Goal: Information Seeking & Learning: Learn about a topic

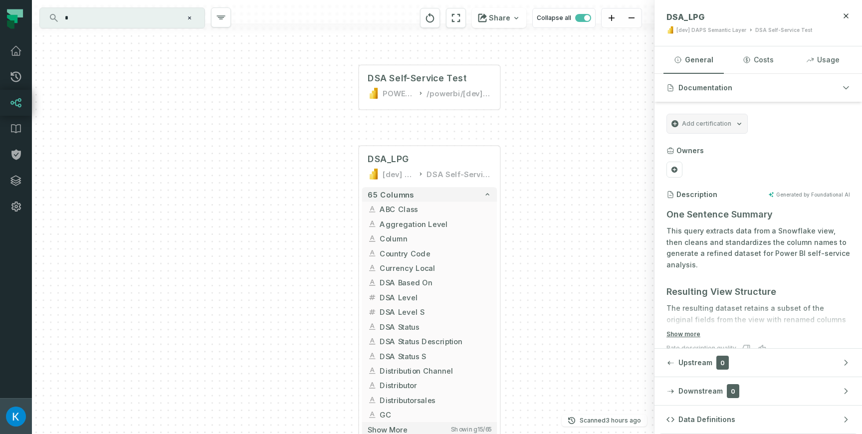
click at [23, 421] on img "button" at bounding box center [16, 417] width 20 height 20
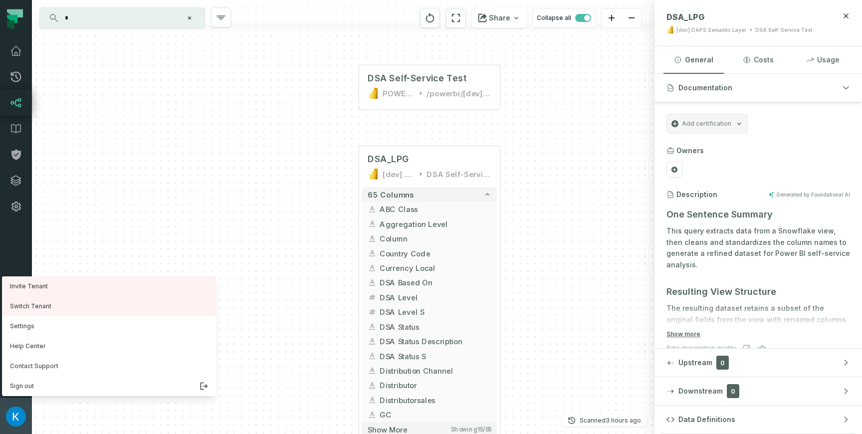
click at [23, 421] on img "button" at bounding box center [16, 417] width 20 height 20
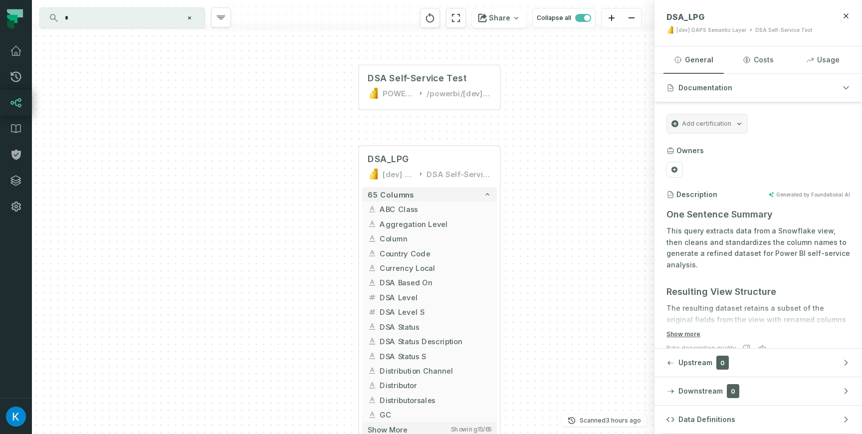
click at [147, 28] on div "* ⌘ K" at bounding box center [122, 17] width 166 height 21
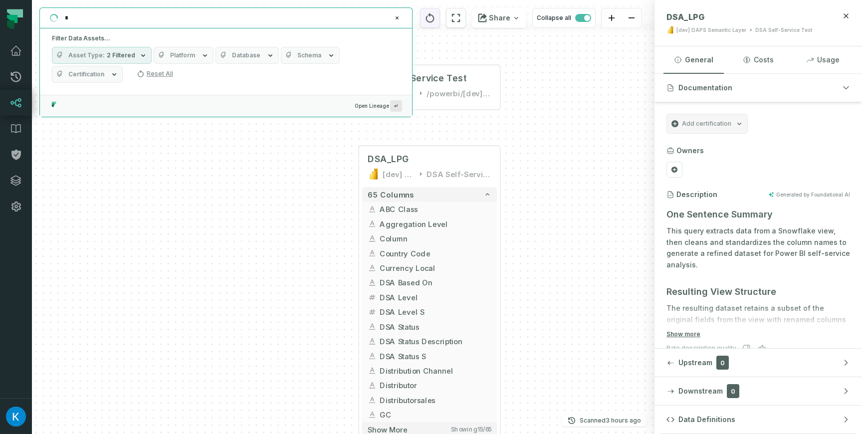
click at [440, 21] on button "reset" at bounding box center [430, 18] width 20 height 20
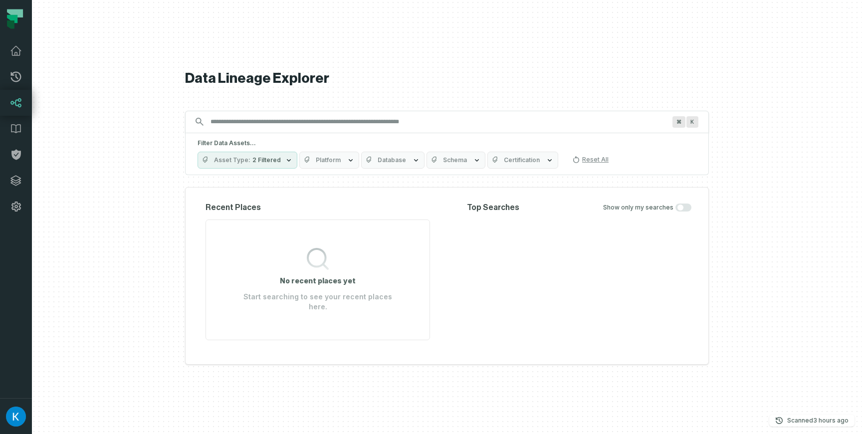
click at [245, 128] on input "Discovery Provider cmdk menu" at bounding box center [437, 122] width 467 height 16
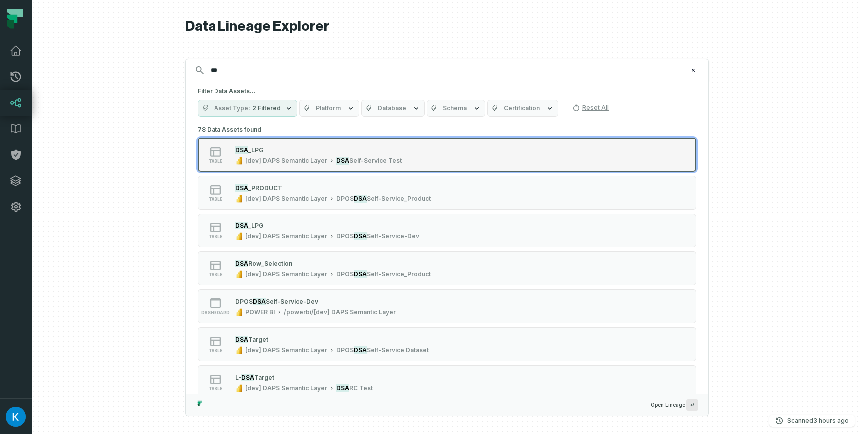
type input "***"
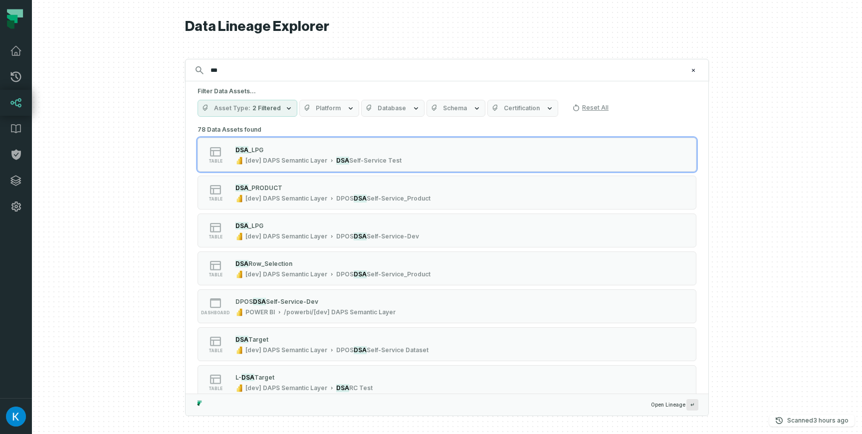
click at [270, 154] on div "DSA _LPG [dev] DAPS Semantic Layer DSA Self-Service Test" at bounding box center [318, 155] width 174 height 20
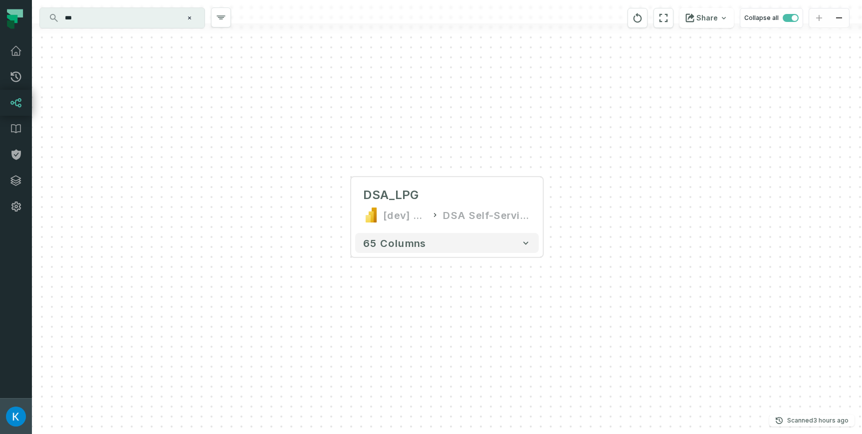
click at [8, 420] on img "button" at bounding box center [16, 417] width 20 height 20
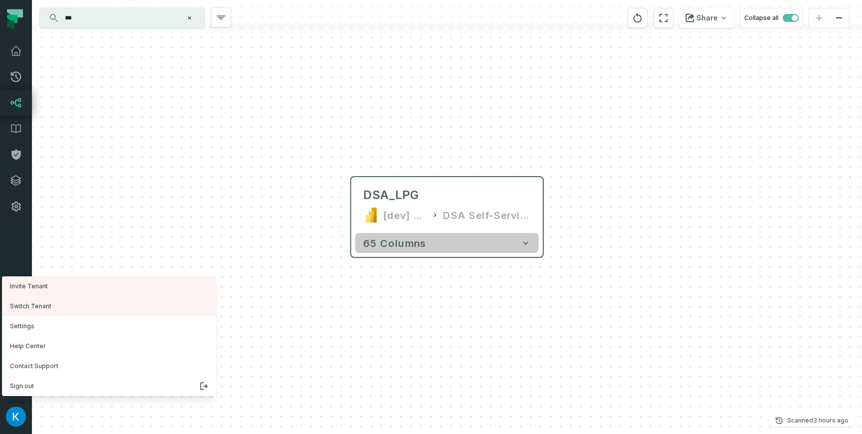
click at [364, 249] on button "65 columns" at bounding box center [447, 243] width 184 height 20
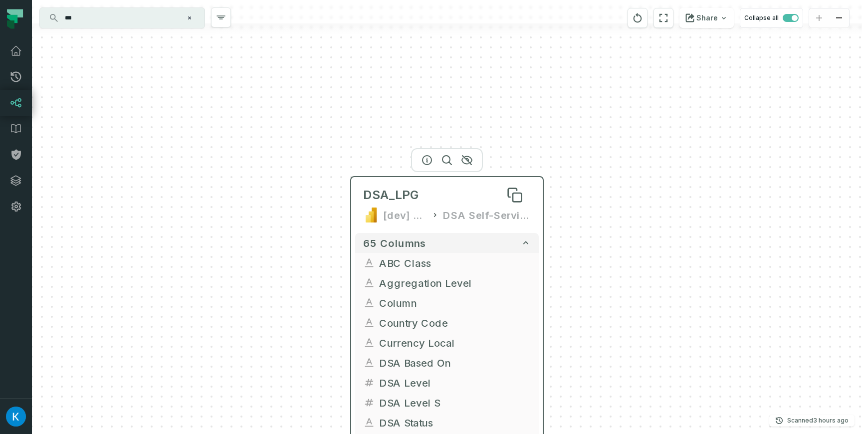
click at [377, 190] on span "DSA_LPG" at bounding box center [391, 195] width 56 height 16
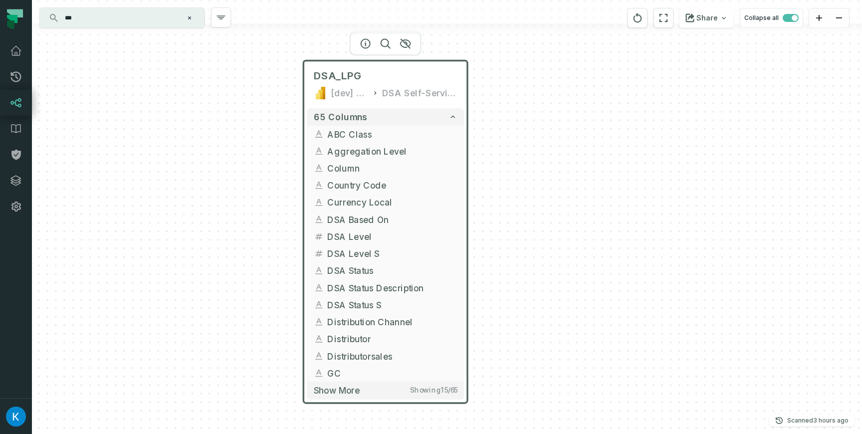
drag, startPoint x: 205, startPoint y: 284, endPoint x: 179, endPoint y: 159, distance: 127.5
click at [179, 159] on div "DSA_LPG [dev] DAPS Semantic Layer DSA Self-Service Test 65 columns ABC Class Ag…" at bounding box center [447, 217] width 830 height 434
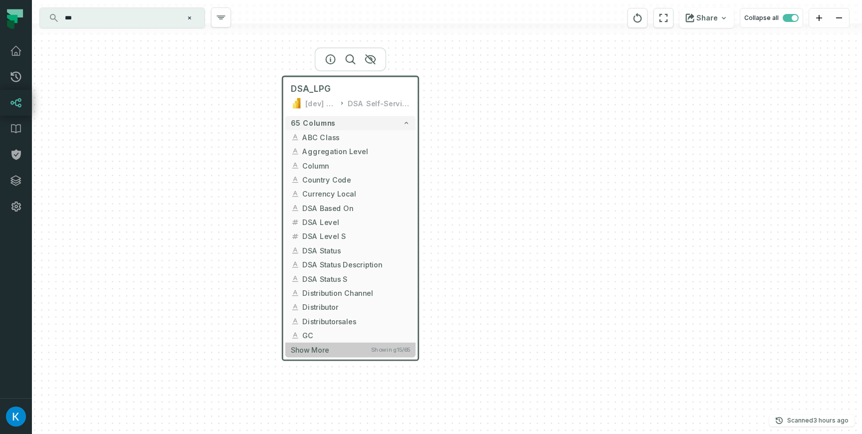
click at [358, 355] on button "Show more Showing 15 / 65" at bounding box center [350, 350] width 130 height 14
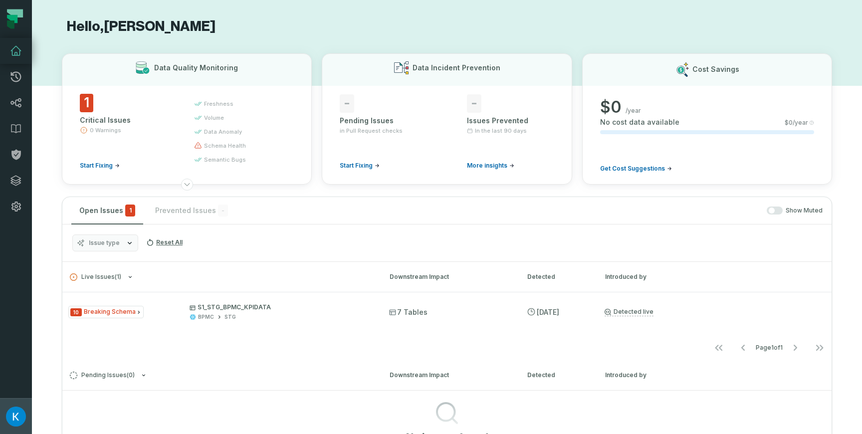
click at [25, 417] on button "Kosta Shougaev (Nestle) [EMAIL_ADDRESS][DOMAIN_NAME]" at bounding box center [16, 416] width 32 height 36
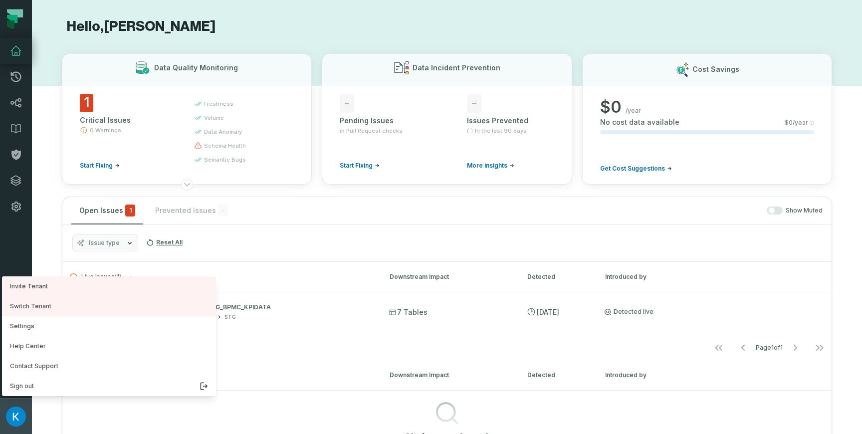
click at [20, 413] on img "button" at bounding box center [16, 417] width 20 height 20
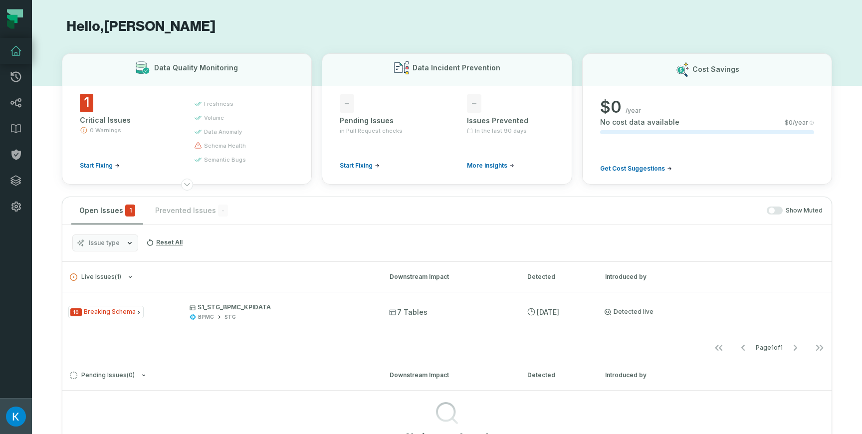
click at [20, 413] on img "button" at bounding box center [16, 417] width 20 height 20
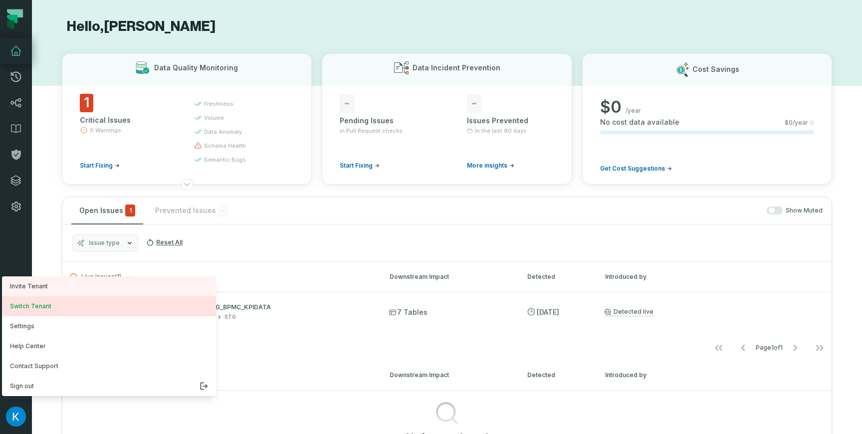
click at [59, 304] on button "Switch Tenant" at bounding box center [109, 306] width 214 height 20
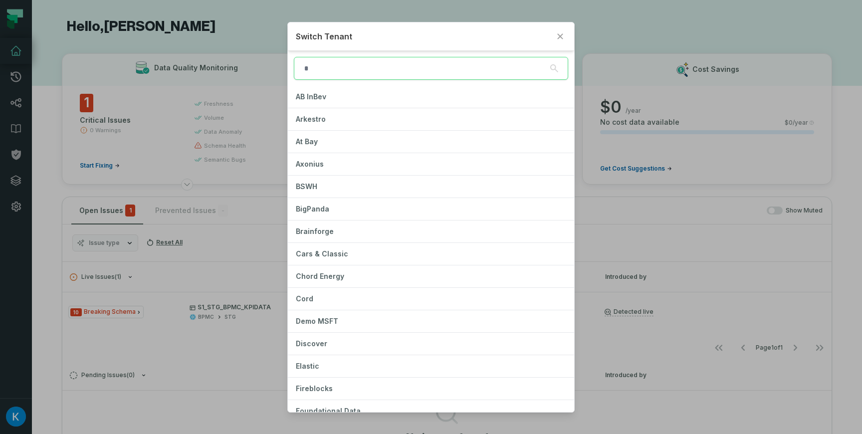
click at [21, 51] on div "Switch Tenant AB InBev Arkestro At Bay Axonius BSWH BigPanda Brainforge Cars & …" at bounding box center [431, 217] width 862 height 434
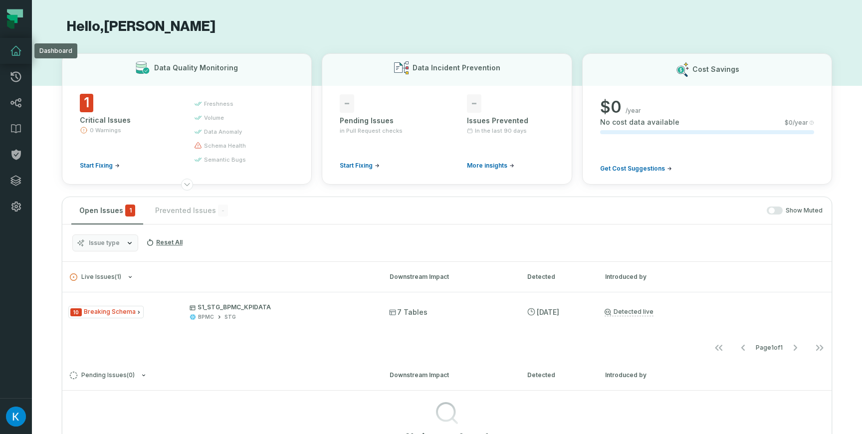
click at [16, 54] on icon at bounding box center [16, 51] width 12 height 12
click at [7, 102] on link "Lineage" at bounding box center [16, 103] width 32 height 26
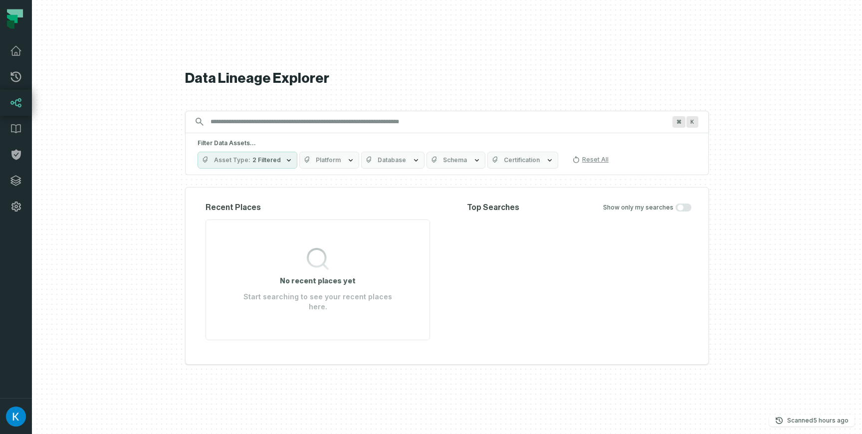
click at [298, 123] on input "Discovery Provider cmdk menu" at bounding box center [437, 122] width 467 height 16
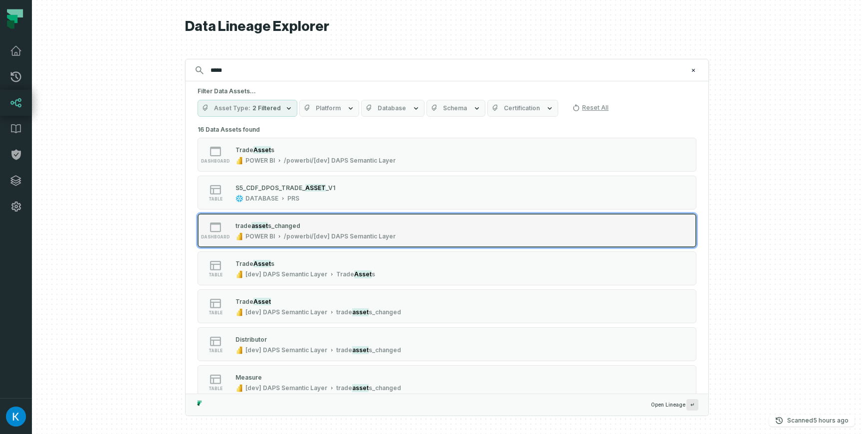
type input "*****"
click at [315, 233] on div "/powerbi/[dev] DAPS Semantic Layer" at bounding box center [340, 236] width 112 height 8
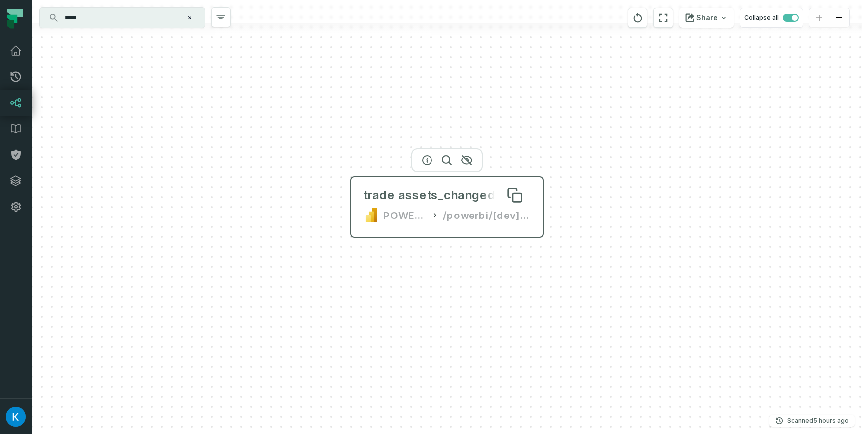
click at [379, 192] on div "trade assets_changed" at bounding box center [429, 195] width 133 height 16
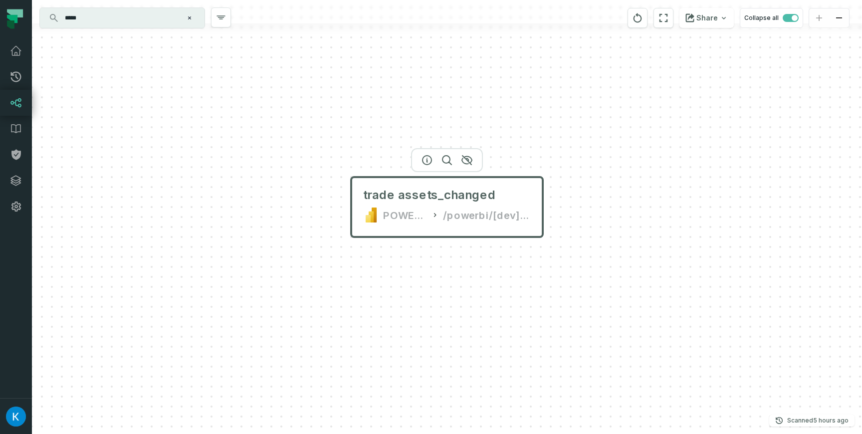
click at [375, 204] on div "trade assets_changed POWER BI /powerbi/[dev] DAPS Semantic Layer" at bounding box center [447, 205] width 184 height 48
click at [607, 146] on div "trade assets_changed POWER BI /powerbi/[dev] DAPS Semantic Layer" at bounding box center [447, 217] width 830 height 434
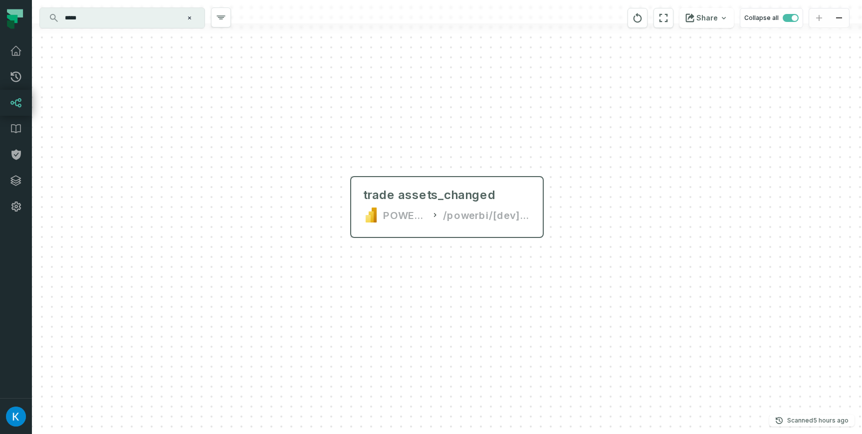
click at [370, 229] on div at bounding box center [447, 233] width 192 height 8
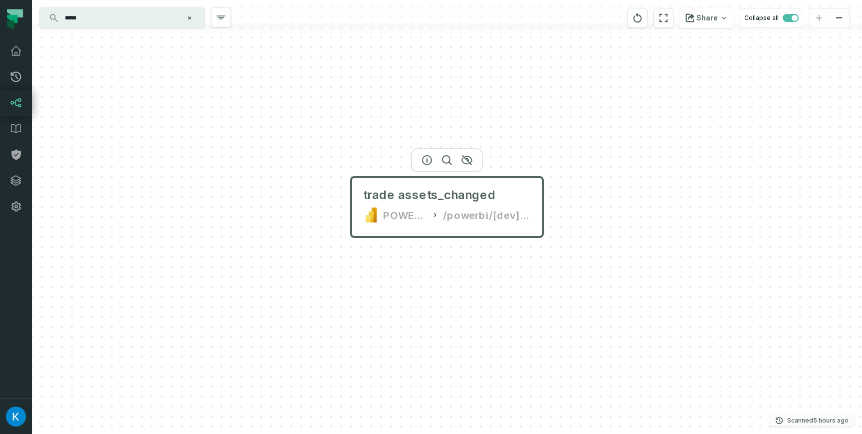
click at [790, 421] on p "Scanned 10/15/2025, 4:03:47 AM" at bounding box center [817, 420] width 61 height 10
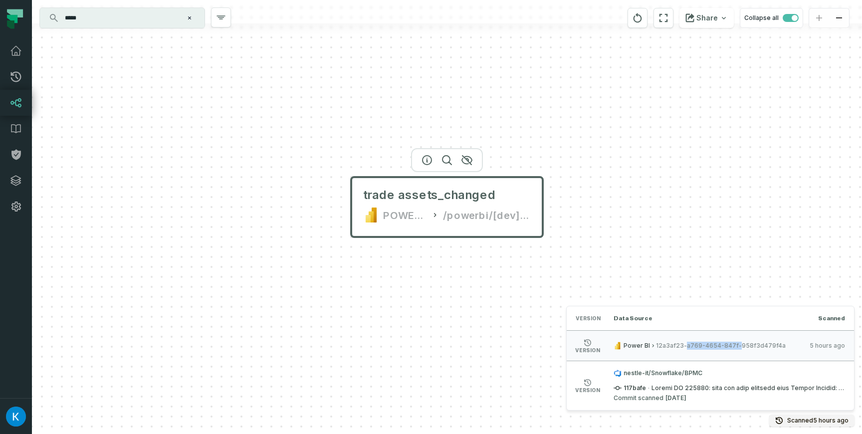
drag, startPoint x: 735, startPoint y: 343, endPoint x: 683, endPoint y: 348, distance: 51.6
click at [683, 347] on span "12a3af23-a769-4654-847f-958f3d479f4a" at bounding box center [729, 346] width 147 height 8
click at [683, 348] on span "12a3af23-a769-4654-847f-958f3d479f4a" at bounding box center [729, 346] width 147 height 8
click at [667, 243] on div "trade assets_changed POWER BI /powerbi/[dev] DAPS Semantic Layer" at bounding box center [447, 217] width 830 height 434
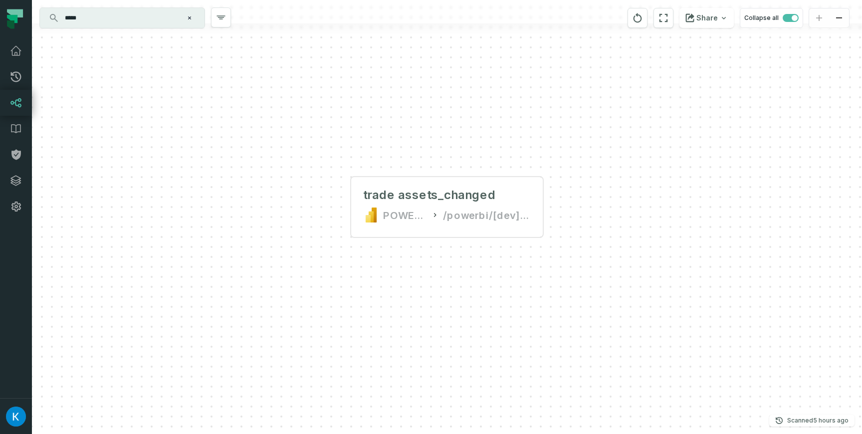
click at [524, 344] on div "trade assets_changed POWER BI /powerbi/[dev] DAPS Semantic Layer" at bounding box center [447, 217] width 830 height 434
drag, startPoint x: 120, startPoint y: 24, endPoint x: 98, endPoint y: 17, distance: 22.6
click at [98, 17] on input "*****" at bounding box center [121, 18] width 125 height 16
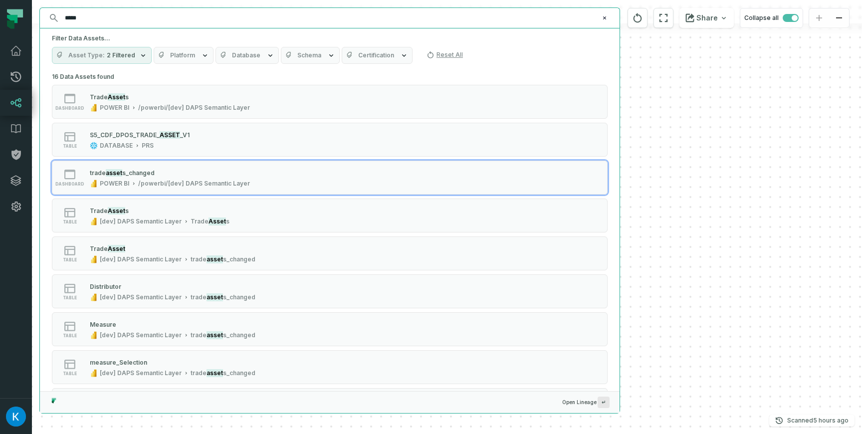
drag, startPoint x: 150, startPoint y: 21, endPoint x: 0, endPoint y: -5, distance: 152.0
click at [0, 0] on html "Pull Requests Dashboard Lineage Data Catalog Policies Integrations Settings Kos…" at bounding box center [431, 217] width 862 height 434
paste input "******"
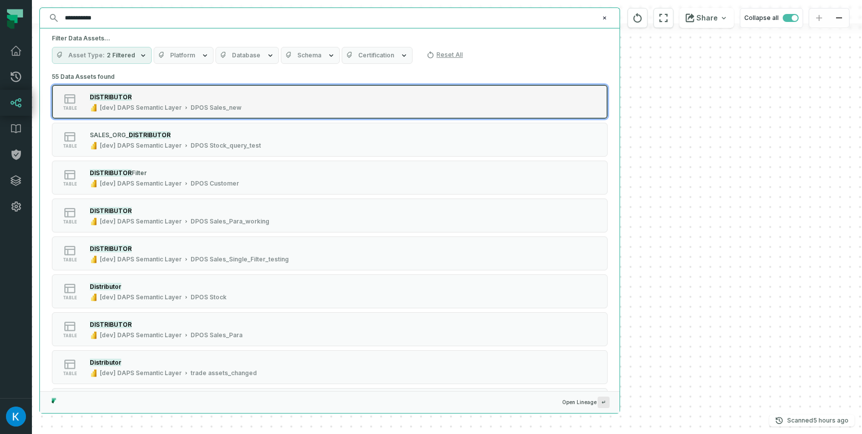
type input "**********"
click at [153, 103] on div "DISTRIBUTOR [dev] DAPS Semantic Layer DPOS Sales_new" at bounding box center [166, 102] width 160 height 20
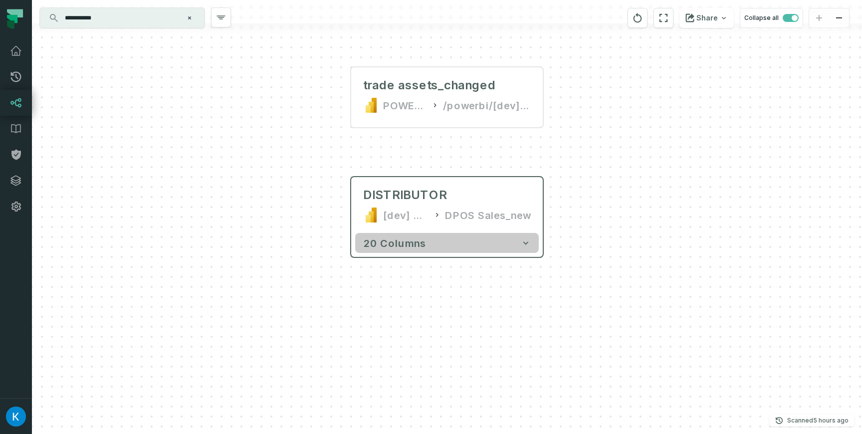
click at [425, 240] on button "20 columns" at bounding box center [447, 243] width 184 height 20
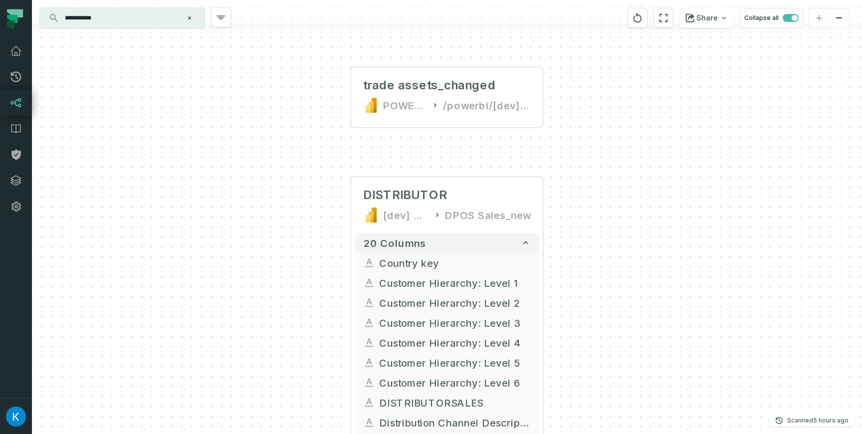
click at [106, 22] on input "**********" at bounding box center [121, 18] width 125 height 16
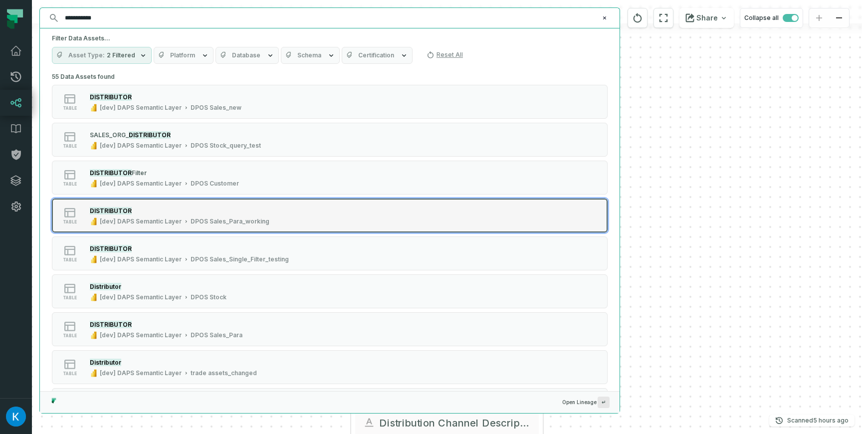
click at [145, 206] on div "DISTRIBUTOR" at bounding box center [180, 210] width 180 height 10
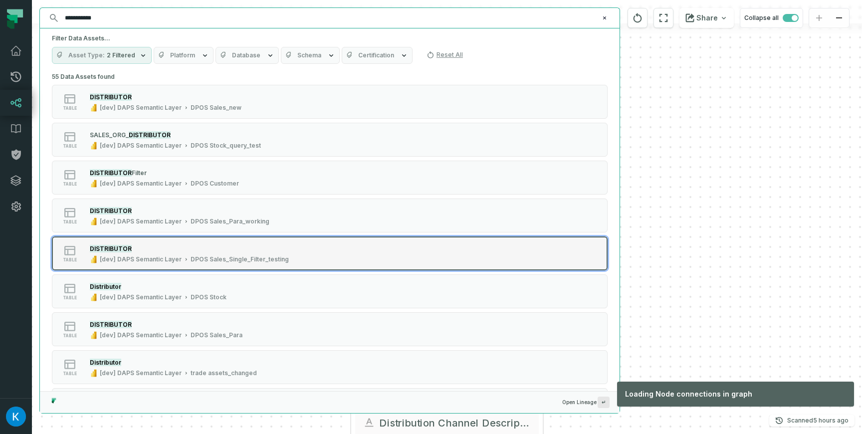
click at [145, 255] on div "DISTRIBUTOR [dev] DAPS Semantic Layer DPOS Sales_Single_Filter_testing" at bounding box center [189, 253] width 207 height 20
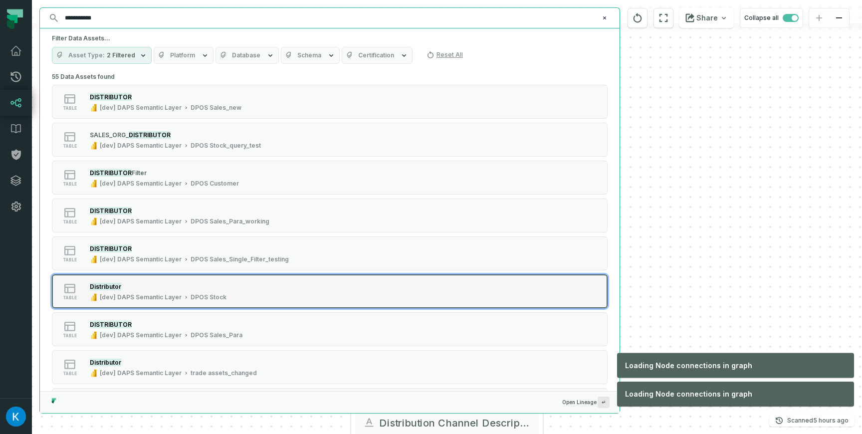
click at [142, 285] on div "Distributor" at bounding box center [158, 286] width 137 height 10
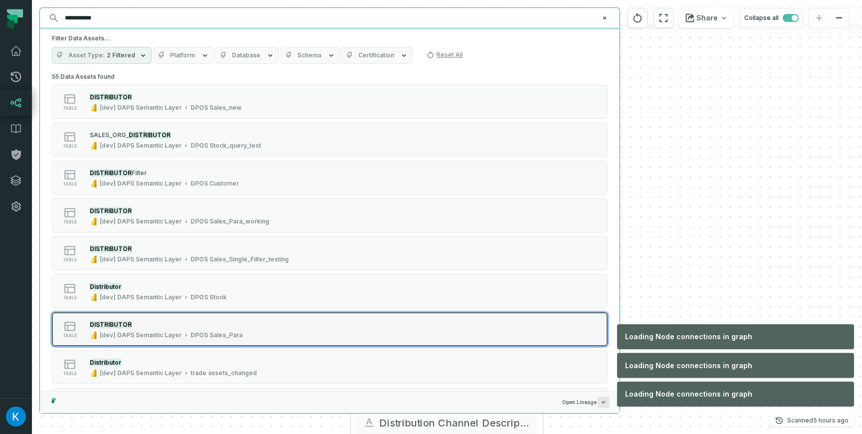
click at [141, 326] on div "DISTRIBUTOR" at bounding box center [166, 324] width 153 height 10
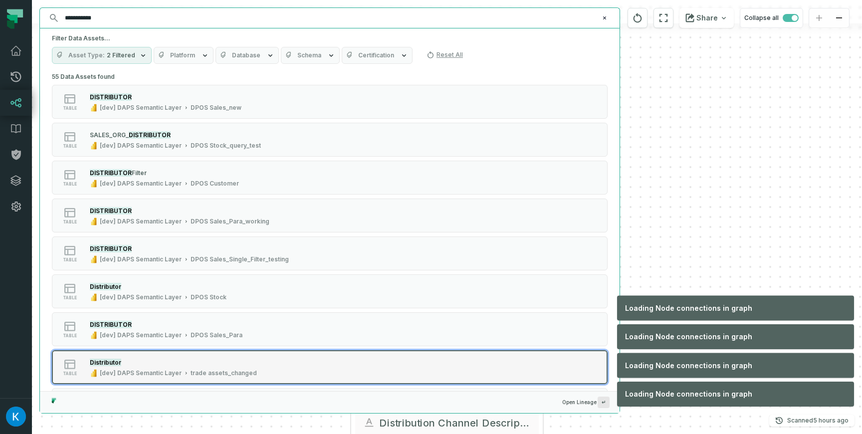
click at [136, 369] on div "[dev] DAPS Semantic Layer" at bounding box center [141, 373] width 82 height 8
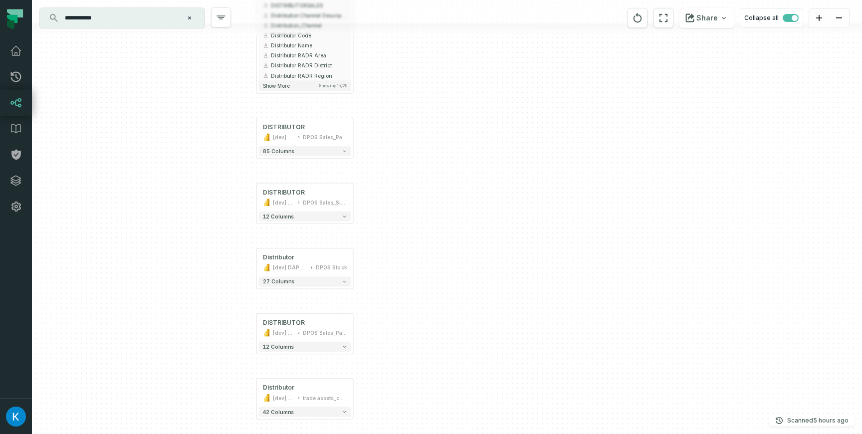
click at [108, 11] on input "**********" at bounding box center [121, 18] width 125 height 16
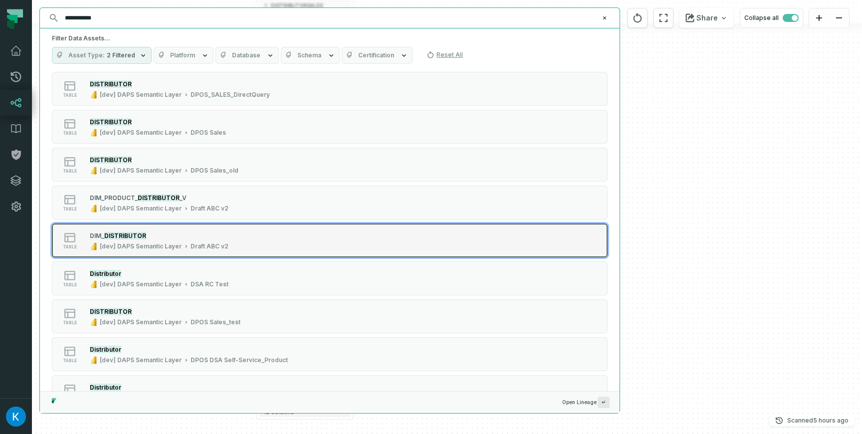
scroll to position [318, 0]
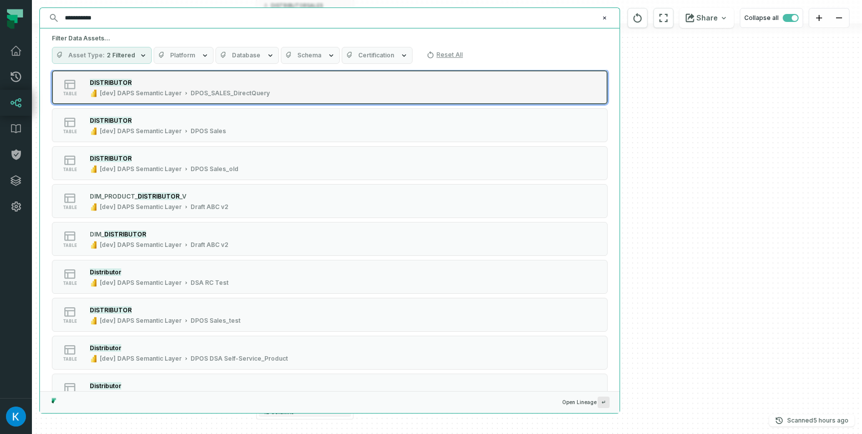
click at [136, 91] on div "[dev] DAPS Semantic Layer" at bounding box center [141, 93] width 82 height 8
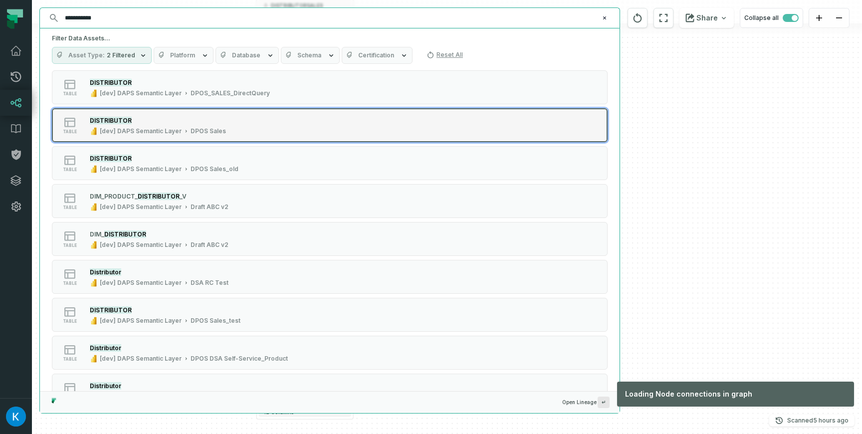
click at [134, 121] on div "DISTRIBUTOR" at bounding box center [158, 120] width 136 height 10
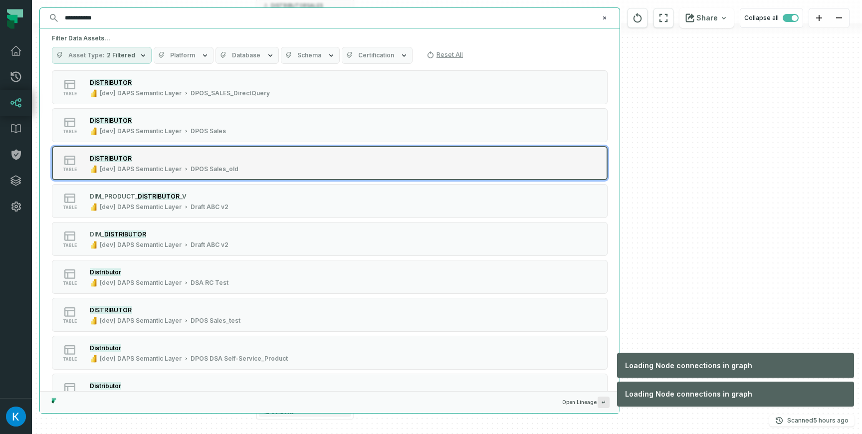
click at [131, 172] on div "[dev] DAPS Semantic Layer" at bounding box center [141, 169] width 82 height 8
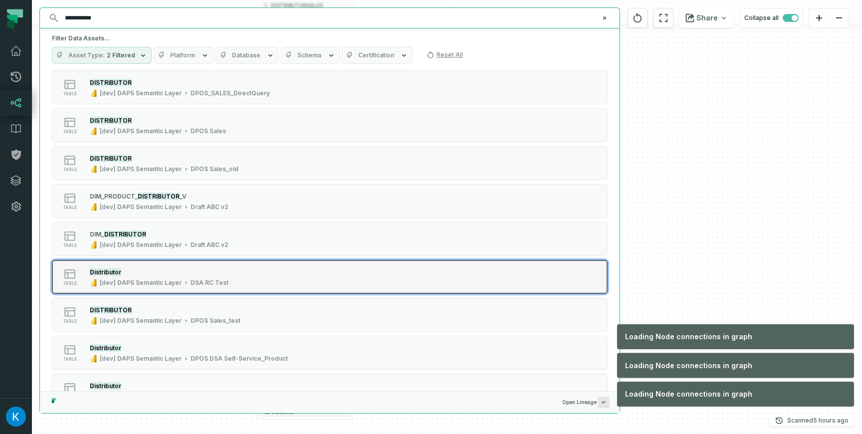
click at [124, 289] on button "table Distributor [dev] DAPS Semantic Layer DSA RC Test" at bounding box center [330, 277] width 556 height 34
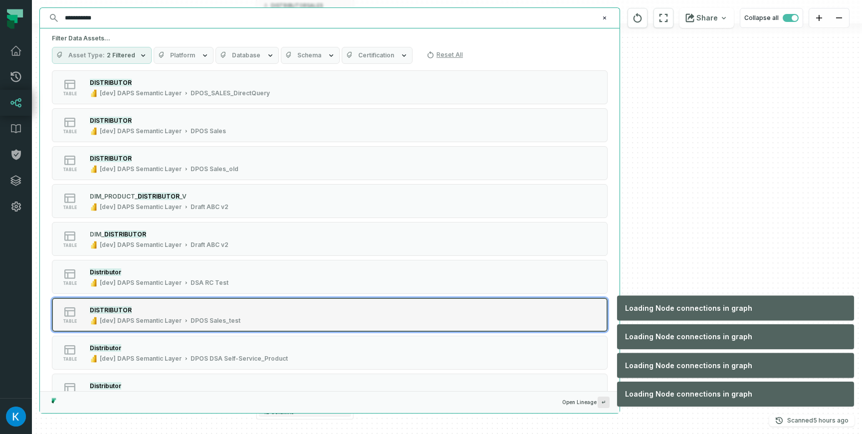
click at [124, 308] on mark "DISTRIBUTOR" at bounding box center [111, 309] width 42 height 7
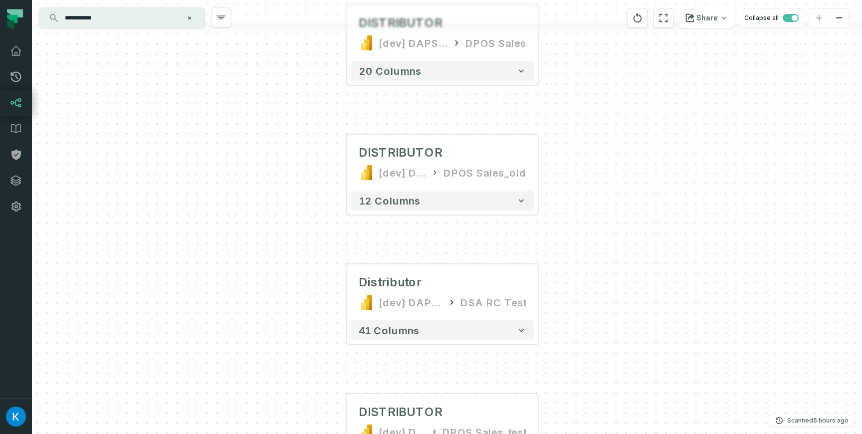
drag, startPoint x: 587, startPoint y: 98, endPoint x: 579, endPoint y: 299, distance: 201.1
click at [581, 319] on div "trade assets_changed POWER BI /powerbi/[dev] DAPS Semantic Layer DISTRIBUTOR [d…" at bounding box center [447, 217] width 830 height 434
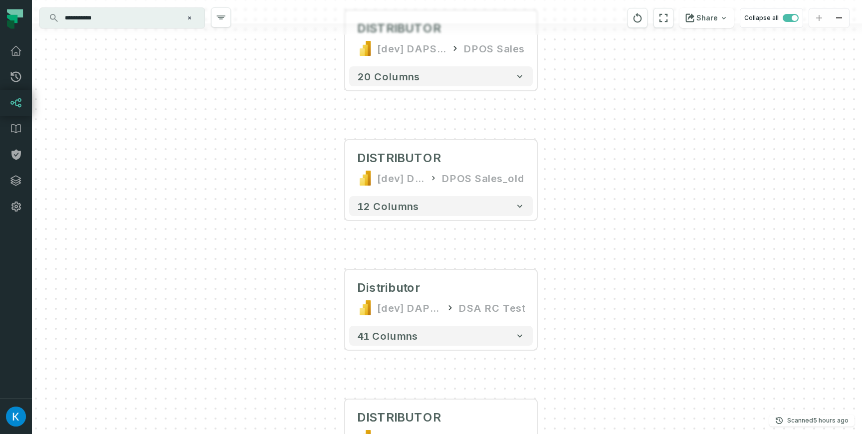
drag, startPoint x: 569, startPoint y: 123, endPoint x: 570, endPoint y: 148, distance: 25.0
click at [570, 153] on div "trade assets_changed POWER BI /powerbi/[dev] DAPS Semantic Layer DISTRIBUTOR [d…" at bounding box center [447, 217] width 830 height 434
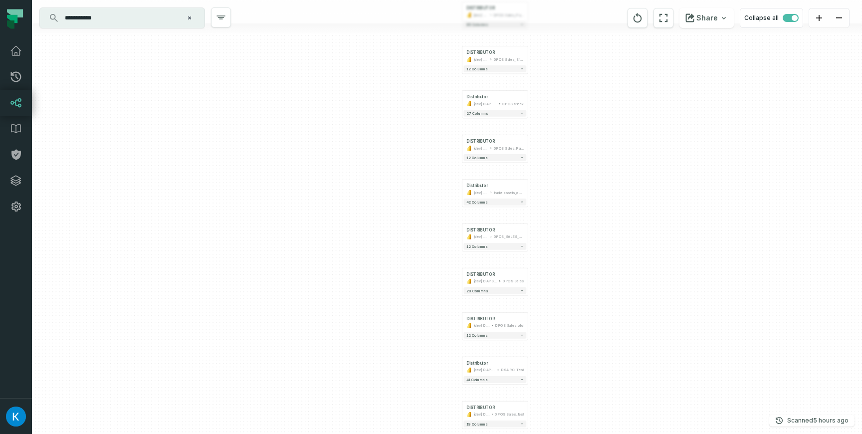
drag, startPoint x: 600, startPoint y: 121, endPoint x: 567, endPoint y: 273, distance: 156.1
click at [567, 273] on div "trade assets_changed POWER BI /powerbi/[dev] DAPS Semantic Layer DISTRIBUTOR [d…" at bounding box center [447, 217] width 830 height 434
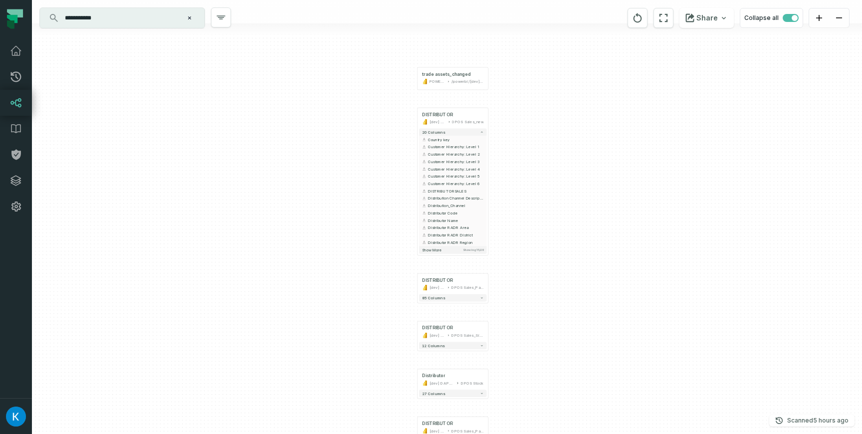
drag, startPoint x: 568, startPoint y: 145, endPoint x: 527, endPoint y: 433, distance: 290.6
click at [527, 433] on div "trade assets_changed POWER BI /powerbi/[dev] DAPS Semantic Layer DISTRIBUTOR [d…" at bounding box center [447, 217] width 830 height 434
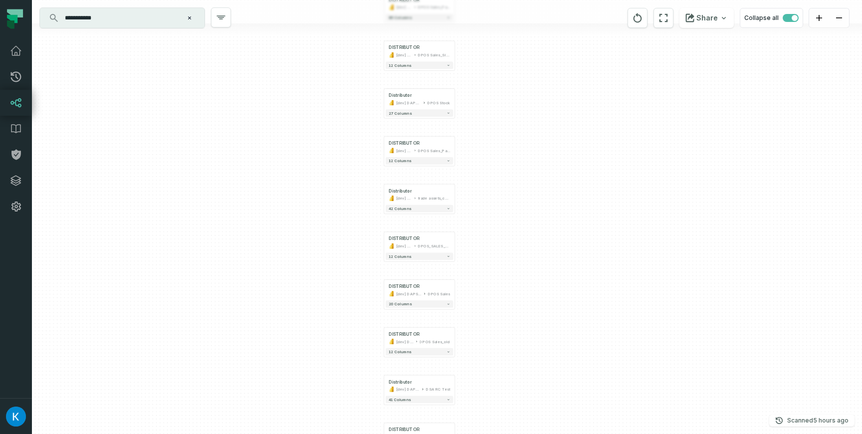
drag, startPoint x: 314, startPoint y: 328, endPoint x: 272, endPoint y: 37, distance: 294.3
click at [272, 33] on div "trade assets_changed POWER BI /powerbi/[dev] DAPS Semantic Layer DISTRIBUTOR [d…" at bounding box center [447, 217] width 830 height 434
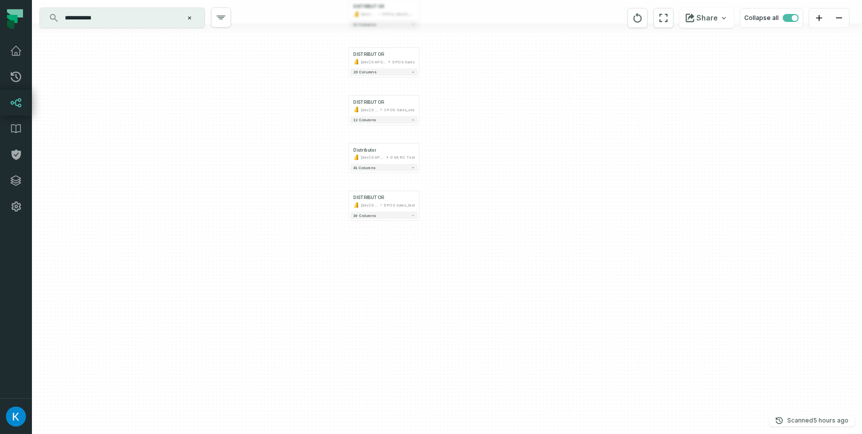
drag, startPoint x: 282, startPoint y: 222, endPoint x: 257, endPoint y: 47, distance: 176.3
click at [257, 46] on div "trade assets_changed POWER BI /powerbi/[dev] DAPS Semantic Layer DISTRIBUTOR [d…" at bounding box center [447, 217] width 830 height 434
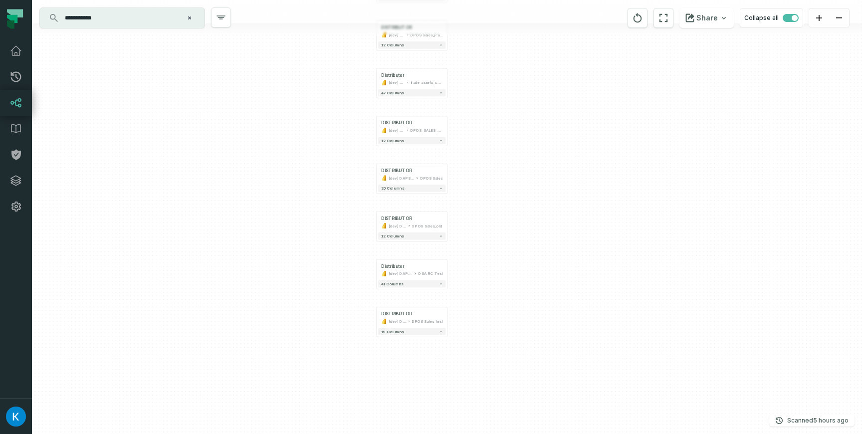
drag, startPoint x: 253, startPoint y: 100, endPoint x: 278, endPoint y: 198, distance: 101.5
click at [282, 211] on div "trade assets_changed POWER BI /powerbi/[dev] DAPS Semantic Layer DISTRIBUTOR [d…" at bounding box center [447, 217] width 830 height 434
click at [125, 8] on div "**********" at bounding box center [122, 18] width 165 height 20
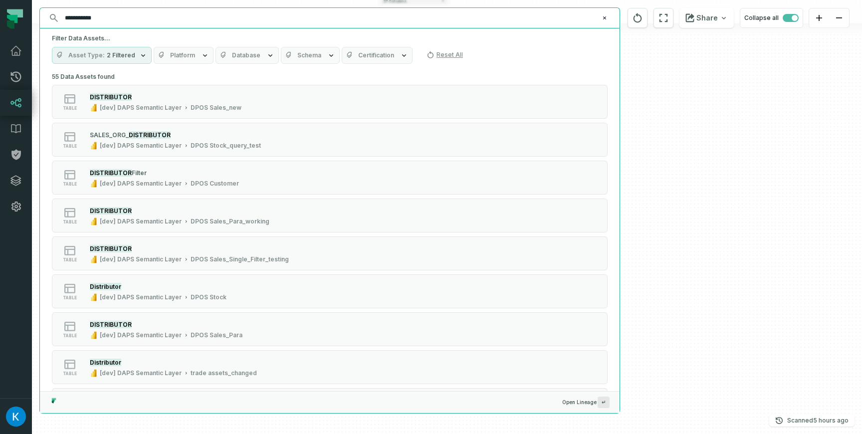
click at [126, 15] on input "**********" at bounding box center [329, 18] width 540 height 16
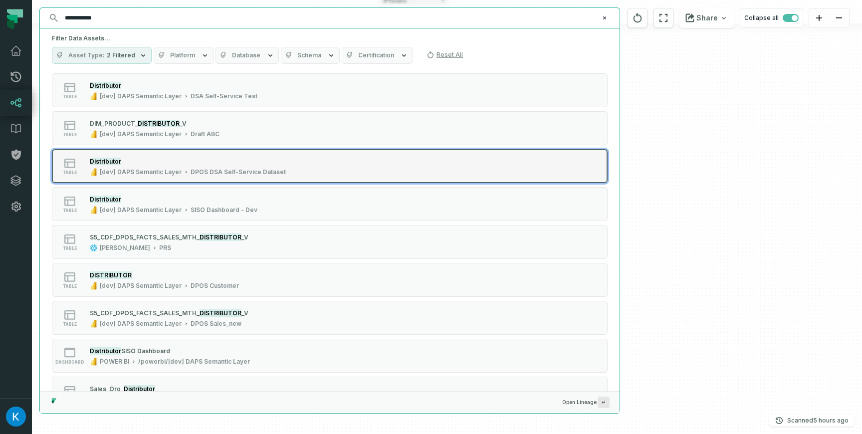
scroll to position [771, 0]
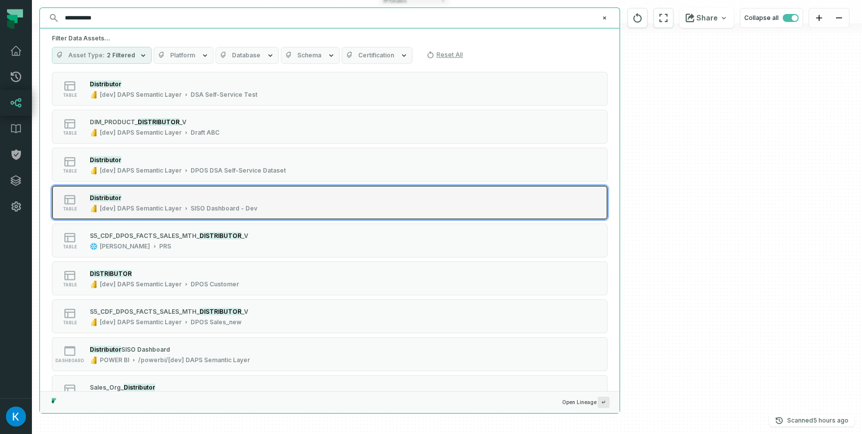
click at [185, 198] on div "Distributor" at bounding box center [174, 198] width 168 height 10
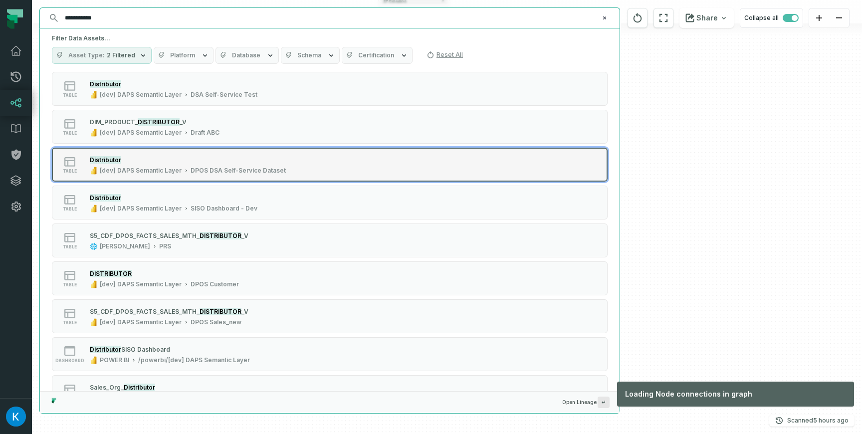
click at [187, 175] on button "table Distributor [dev] DAPS Semantic Layer DPOS DSA Self-Service Dataset" at bounding box center [330, 165] width 556 height 34
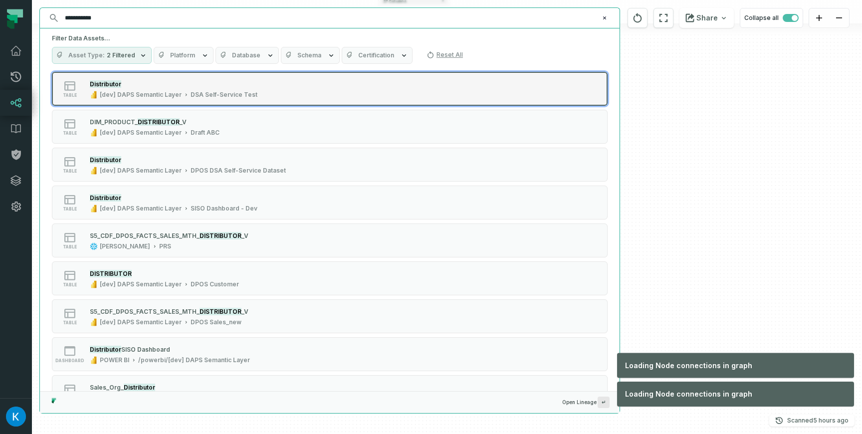
click at [185, 89] on div "Distributor [dev] DAPS Semantic Layer DSA Self-Service Test" at bounding box center [174, 89] width 176 height 20
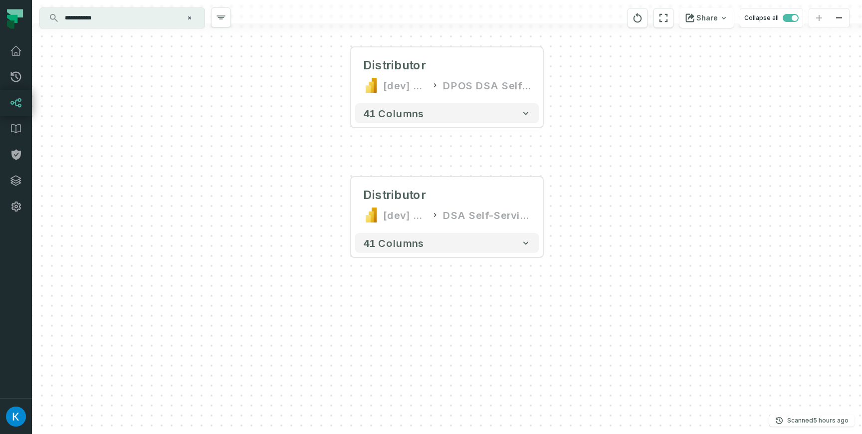
click at [104, 25] on input "**********" at bounding box center [121, 18] width 125 height 16
click at [746, 157] on div "trade assets_changed POWER BI /powerbi/[dev] DAPS Semantic Layer DISTRIBUTOR [d…" at bounding box center [447, 217] width 830 height 434
click at [145, 17] on input "**********" at bounding box center [121, 18] width 125 height 16
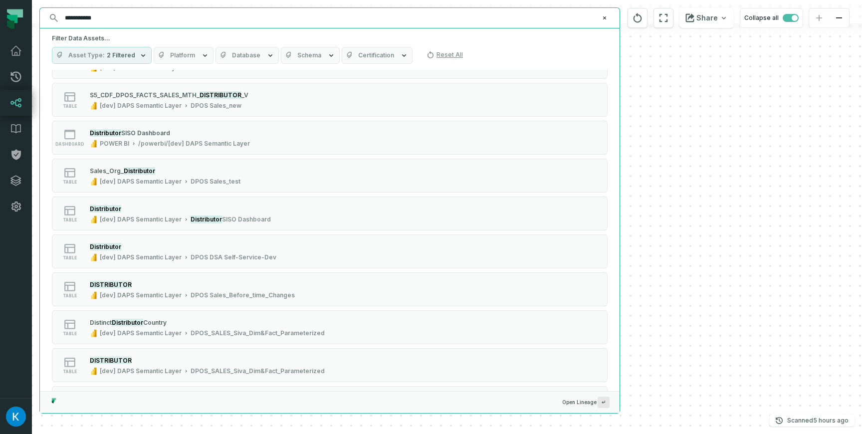
scroll to position [987, 0]
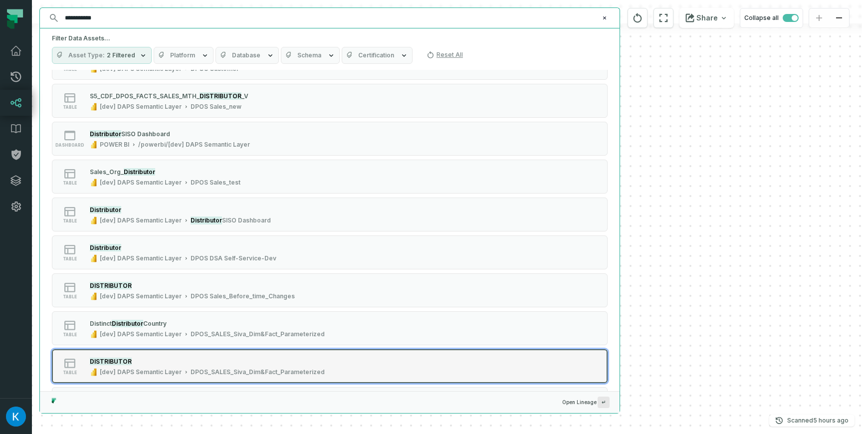
click at [110, 363] on mark "DISTRIBUTOR" at bounding box center [111, 361] width 42 height 7
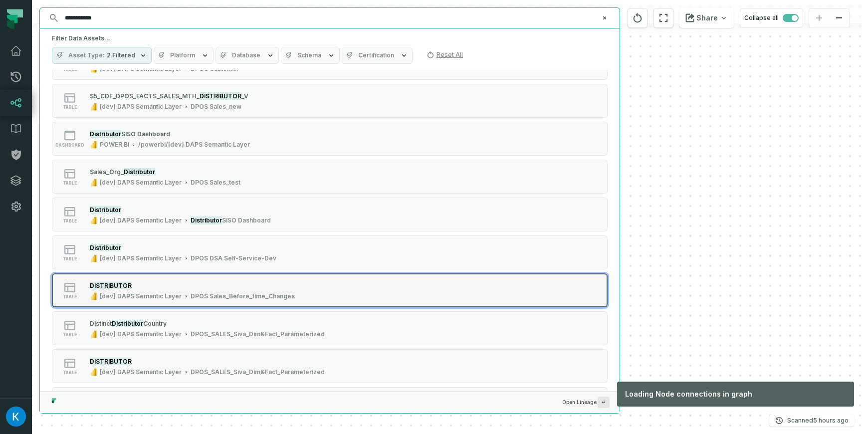
drag, startPoint x: 121, startPoint y: 290, endPoint x: 122, endPoint y: 284, distance: 6.2
click at [121, 290] on div "DISTRIBUTOR" at bounding box center [192, 285] width 205 height 10
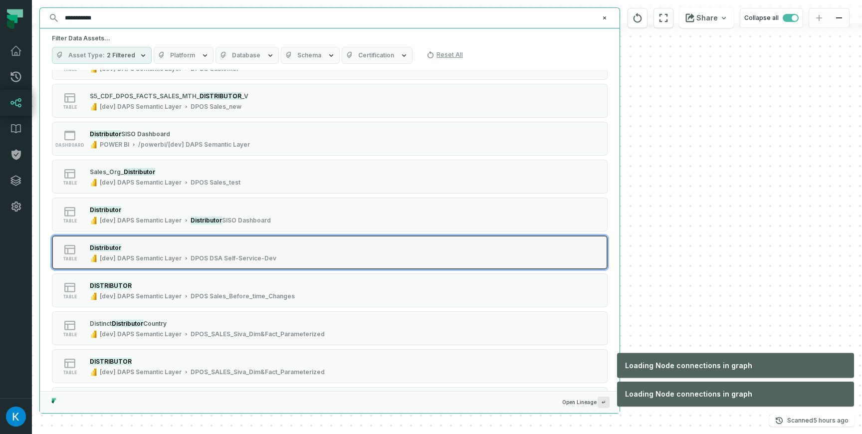
click at [122, 249] on div "Distributor" at bounding box center [183, 247] width 187 height 10
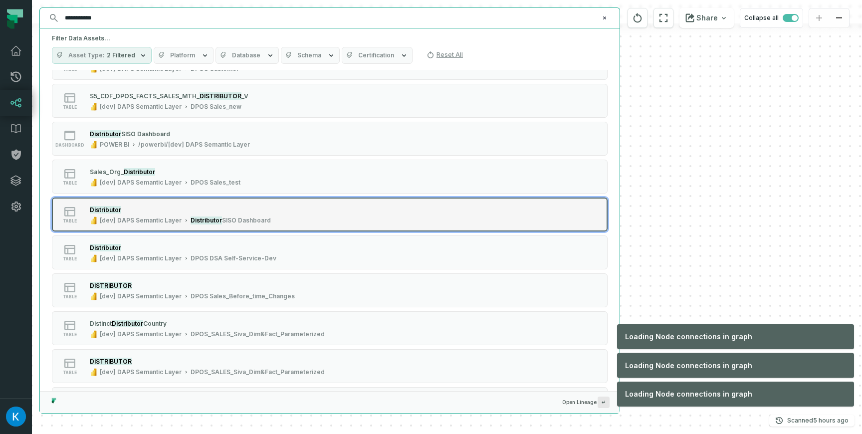
drag, startPoint x: 123, startPoint y: 208, endPoint x: 124, endPoint y: 198, distance: 10.6
click at [123, 207] on div "Distributor" at bounding box center [180, 209] width 181 height 10
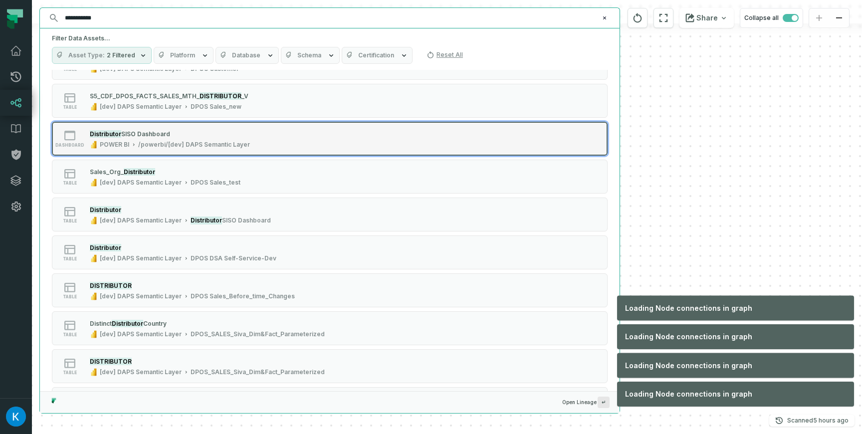
scroll to position [944, 0]
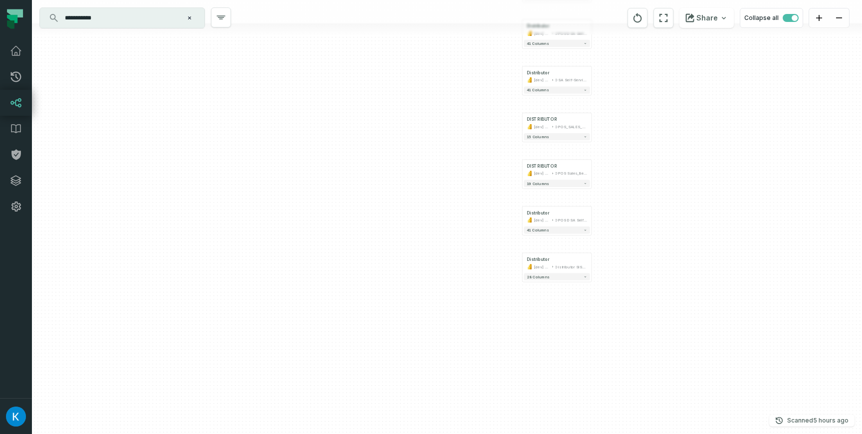
drag, startPoint x: 679, startPoint y: 294, endPoint x: 630, endPoint y: 219, distance: 89.5
click at [631, 218] on div "trade assets_changed POWER BI /powerbi/[dev] DAPS Semantic Layer DISTRIBUTOR [d…" at bounding box center [447, 217] width 830 height 434
click at [697, 143] on div "trade assets_changed POWER BI /powerbi/[dev] DAPS Semantic Layer DISTRIBUTOR [d…" at bounding box center [447, 217] width 830 height 434
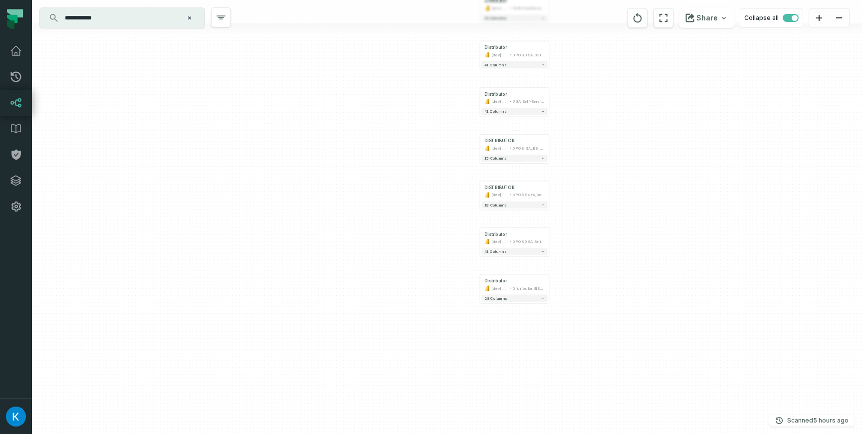
drag, startPoint x: 662, startPoint y: 149, endPoint x: 623, endPoint y: 168, distance: 43.5
click at [623, 168] on div "trade assets_changed POWER BI /powerbi/[dev] DAPS Semantic Layer DISTRIBUTOR [d…" at bounding box center [447, 217] width 830 height 434
